Goal: Find specific page/section

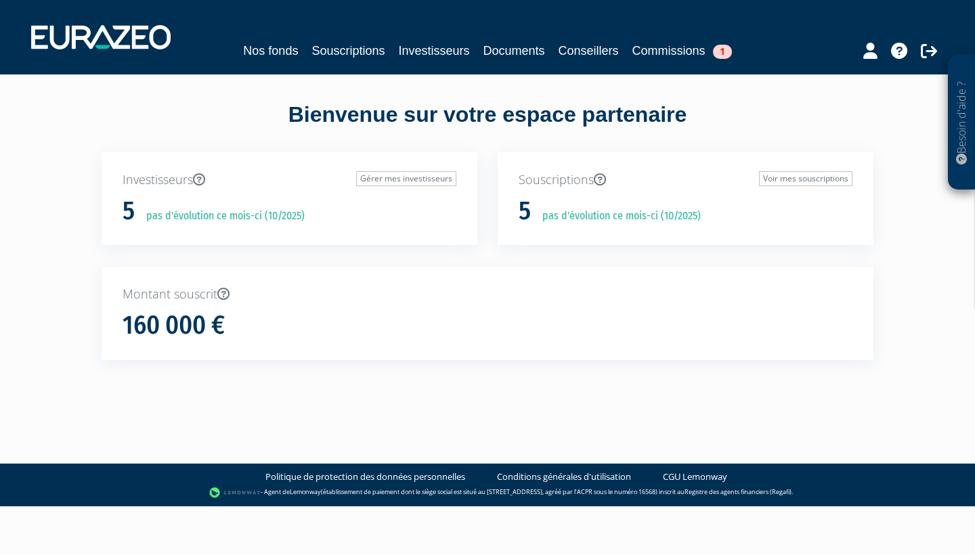
click at [586, 57] on link "Conseillers" at bounding box center [589, 50] width 60 height 19
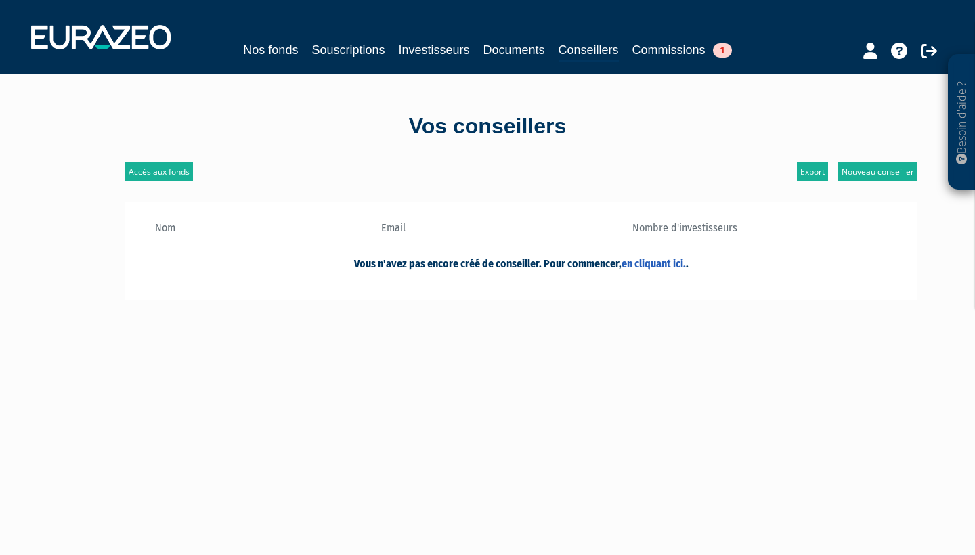
click at [280, 51] on link "Nos fonds" at bounding box center [270, 50] width 55 height 19
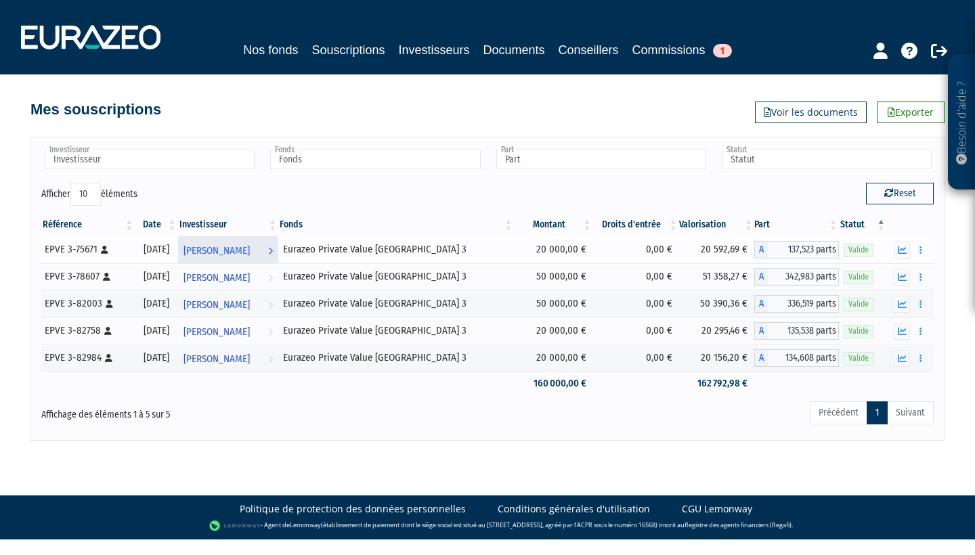
click at [250, 252] on span "[PERSON_NAME]" at bounding box center [216, 250] width 66 height 25
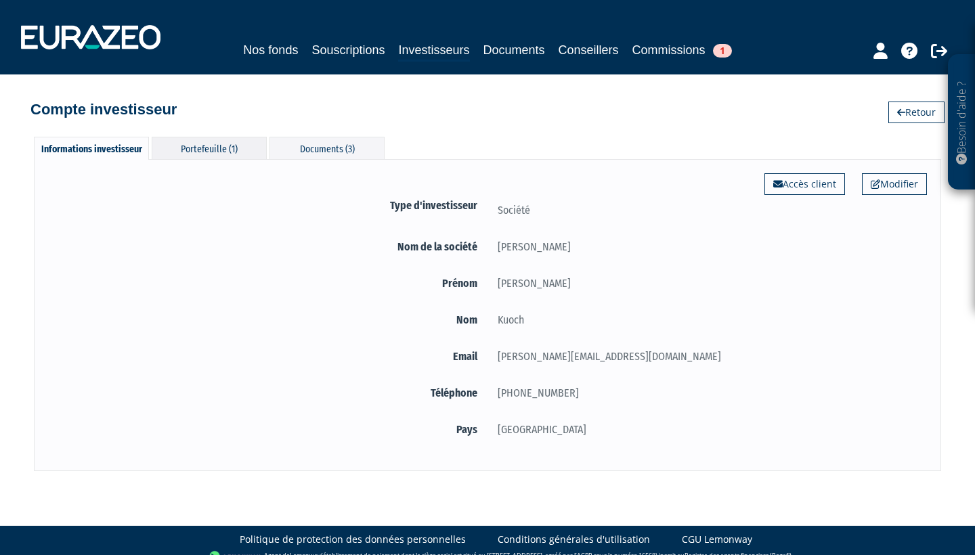
click at [217, 151] on div "Portefeuille (1)" at bounding box center [209, 148] width 115 height 22
